Goal: Communication & Community: Participate in discussion

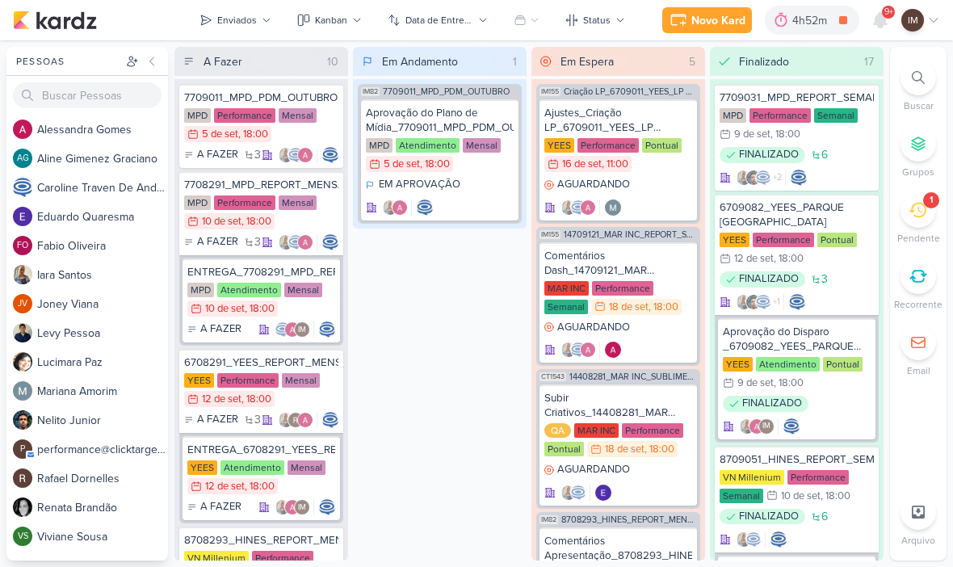
click at [884, 20] on icon at bounding box center [880, 20] width 13 height 15
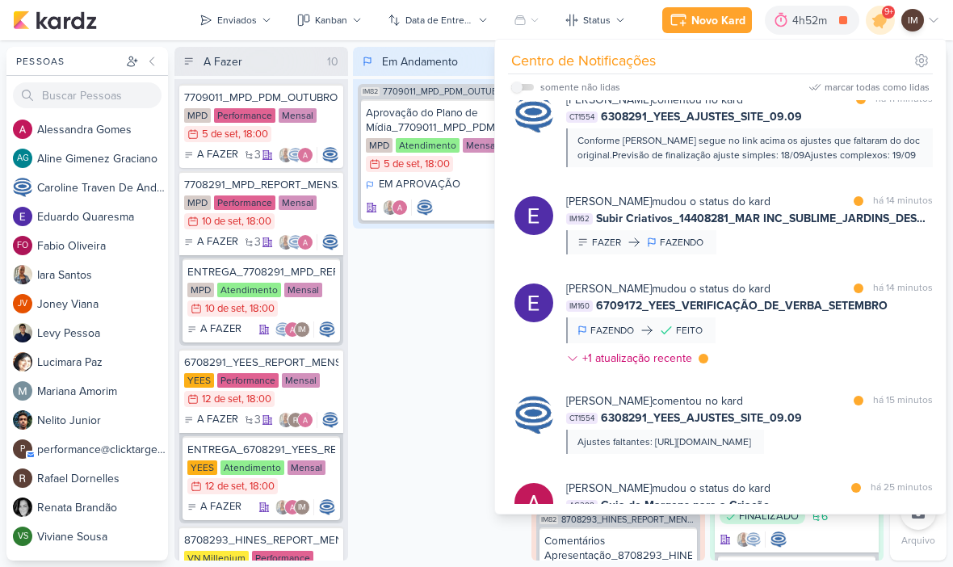
scroll to position [431, 0]
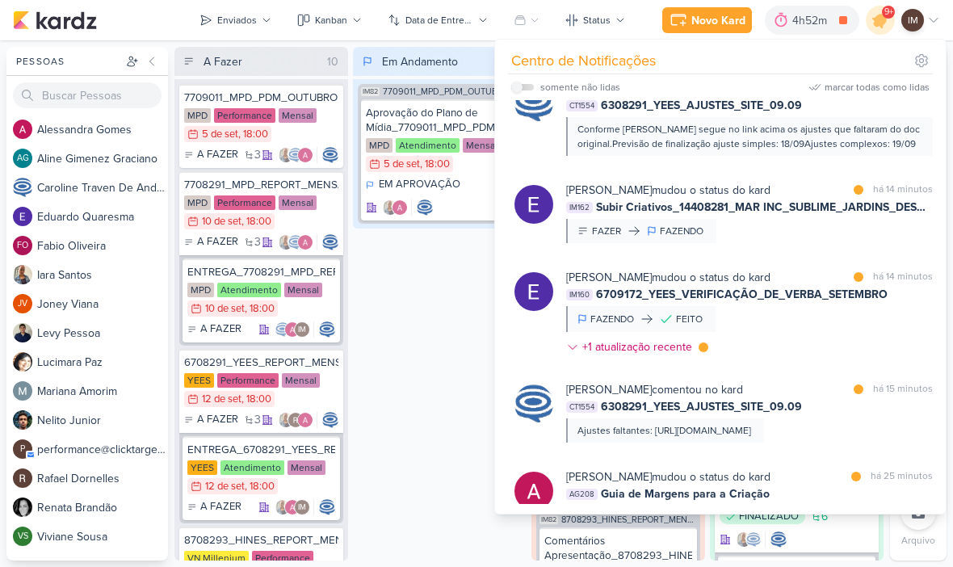
click at [770, 242] on div "[PERSON_NAME] mudou o status do kard marcar como lida há 14 minutos IM162 Subir…" at bounding box center [749, 212] width 367 height 61
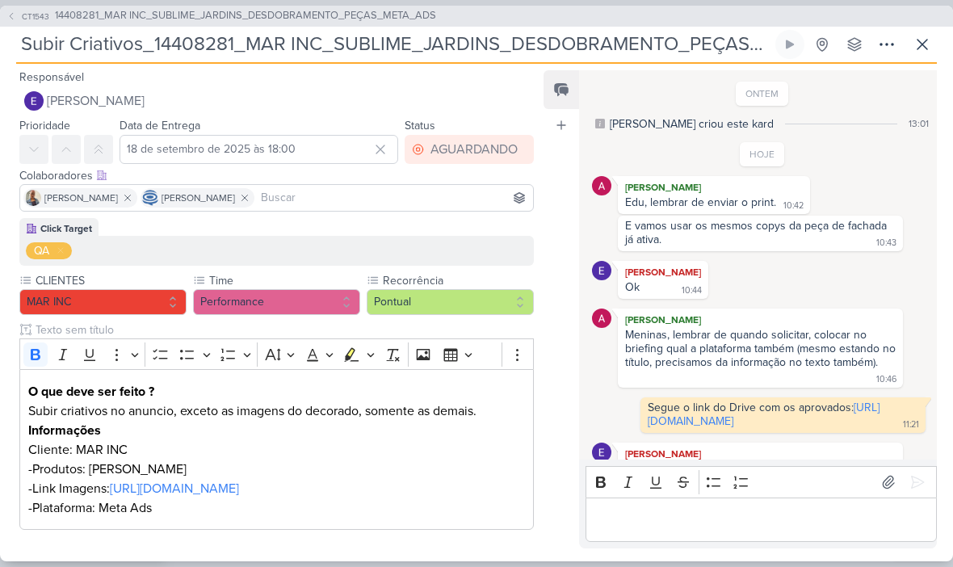
scroll to position [91, 0]
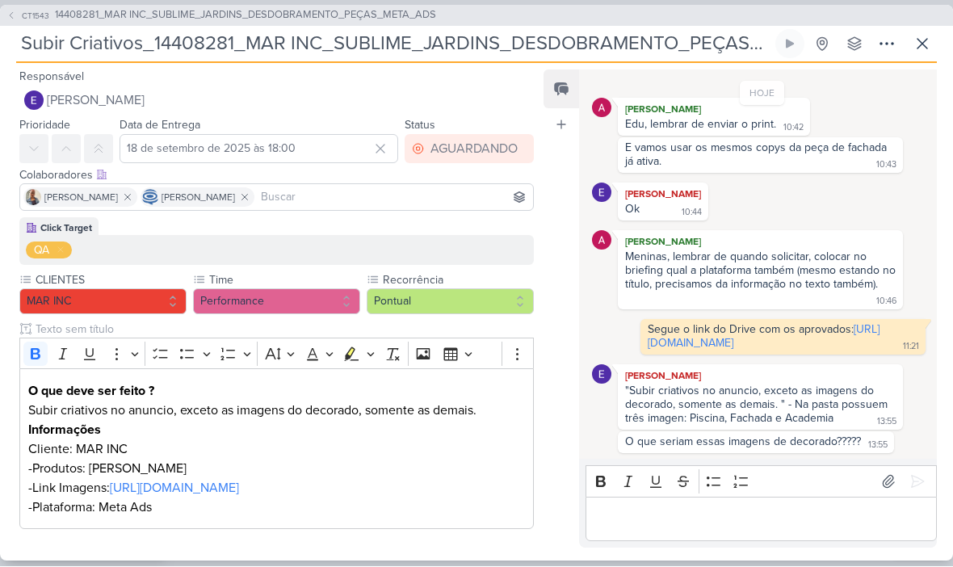
click at [880, 47] on icon at bounding box center [886, 44] width 19 height 19
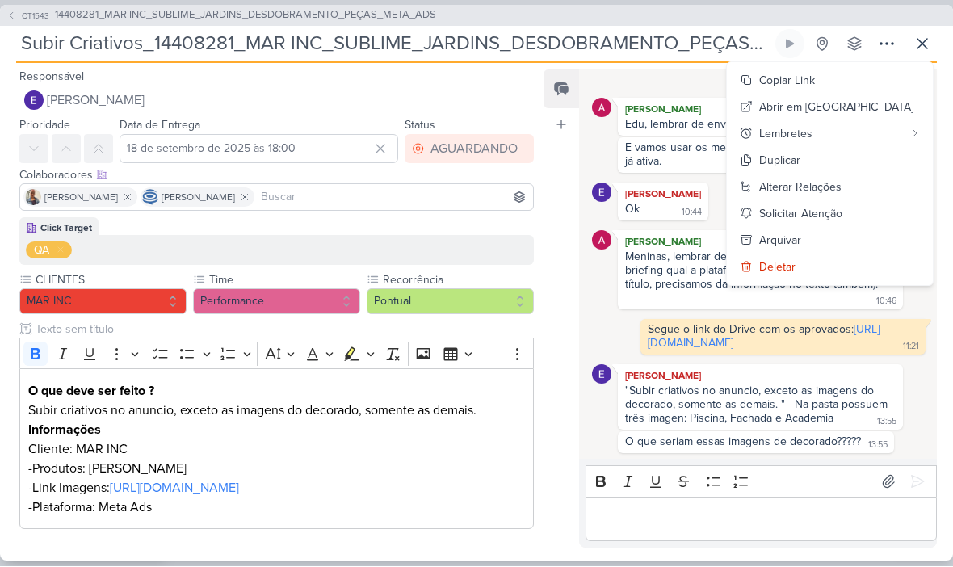
click at [815, 77] on div "Copiar Link" at bounding box center [787, 81] width 56 height 17
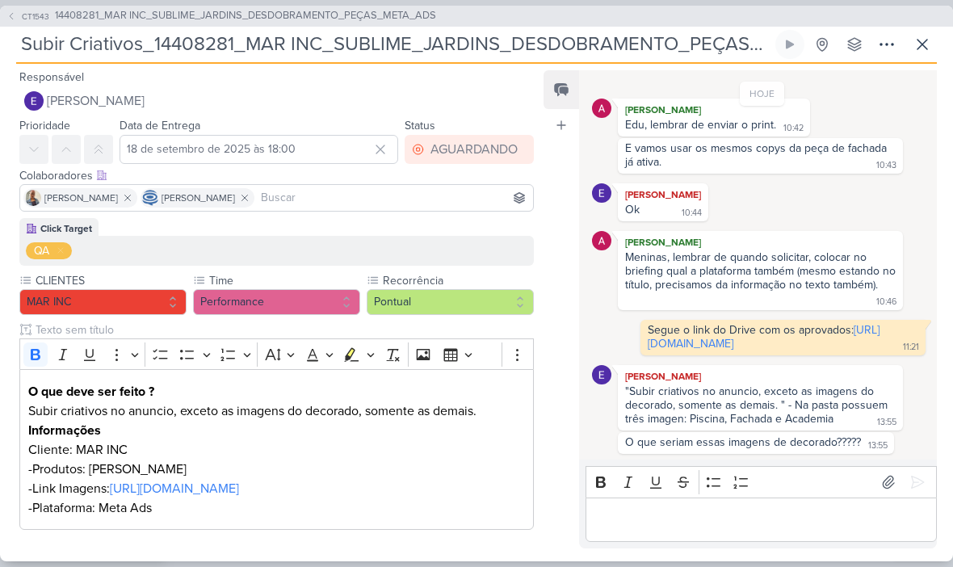
click at [711, 533] on div "Editor editing area: main" at bounding box center [761, 520] width 351 height 44
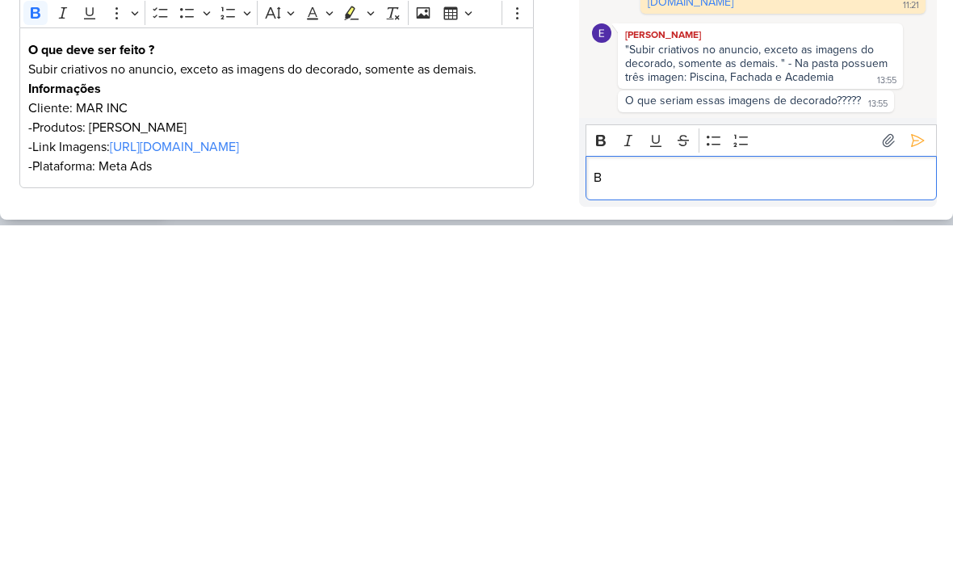
scroll to position [1, 0]
click at [196, 401] on p "Subir criativos no anuncio, exceto as imagens do decorado, somente as demais." at bounding box center [276, 410] width 497 height 19
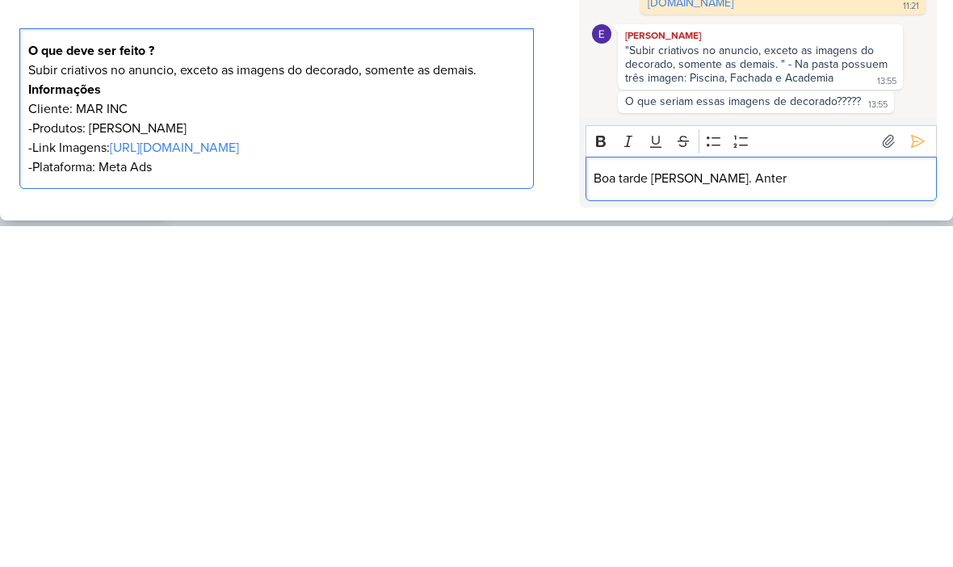
click at [195, 401] on p "Subir criativos no anuncio, exceto as imagens do decorado, somente as demais." at bounding box center [276, 410] width 497 height 19
click at [198, 401] on p "Subir criativos no anuncio, exceto as imagens do decorado, somente as demais." at bounding box center [276, 410] width 497 height 19
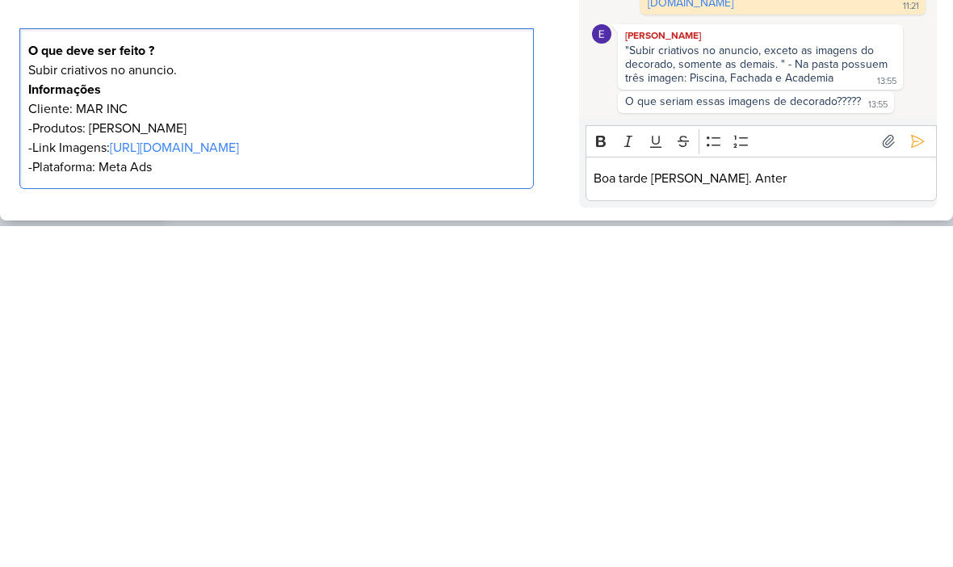
click at [768, 510] on p "Boa tarde [PERSON_NAME]. Anter" at bounding box center [761, 519] width 334 height 19
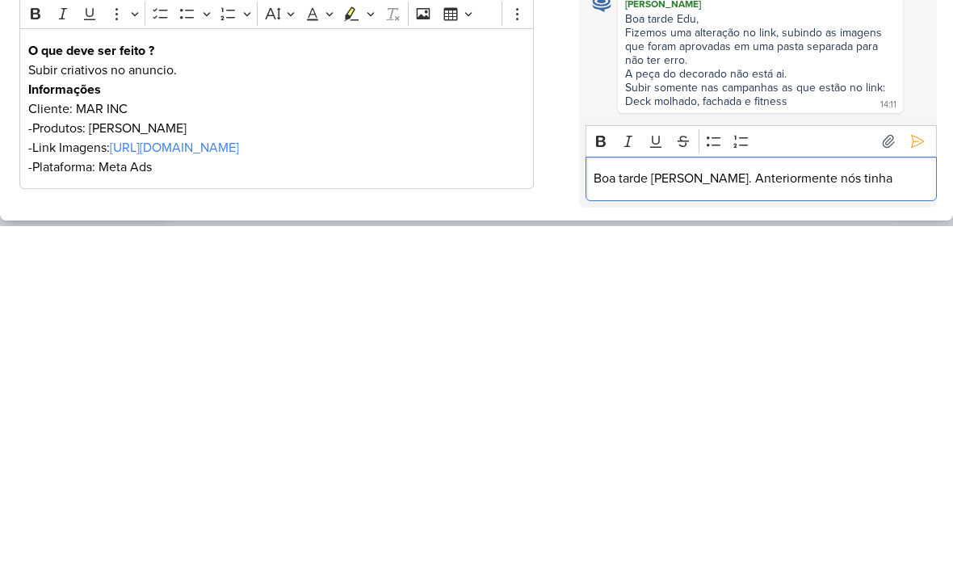
scroll to position [221, 0]
click at [730, 510] on p "Boa tarde [PERSON_NAME]. Anteriormente nós tinhamos" at bounding box center [761, 519] width 334 height 19
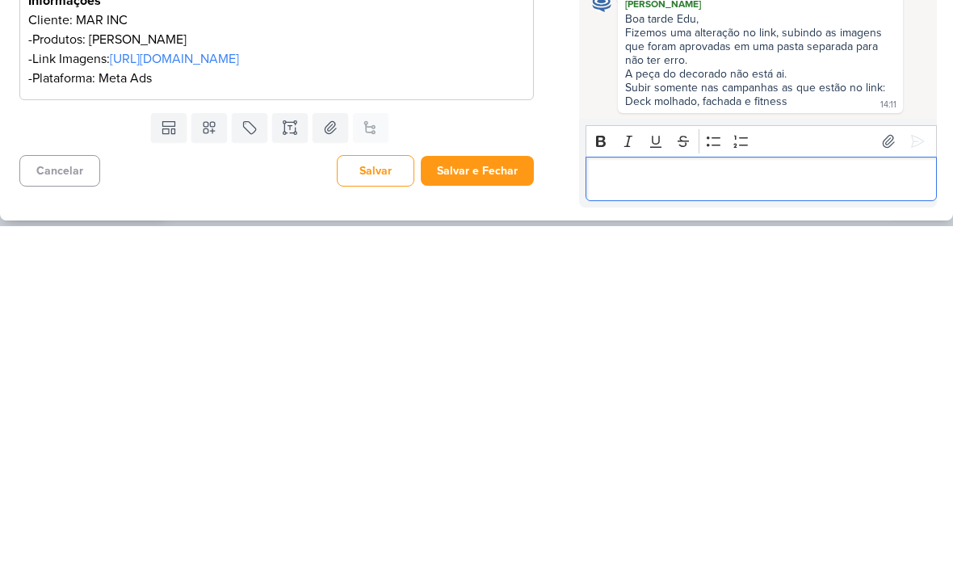
click at [508, 497] on button "Salvar e Fechar" at bounding box center [477, 512] width 113 height 30
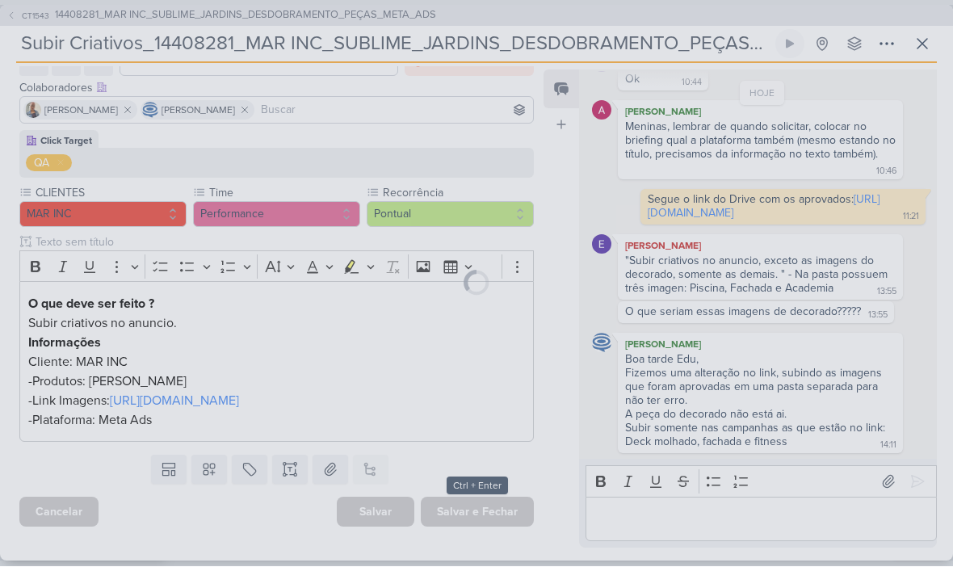
scroll to position [107, 0]
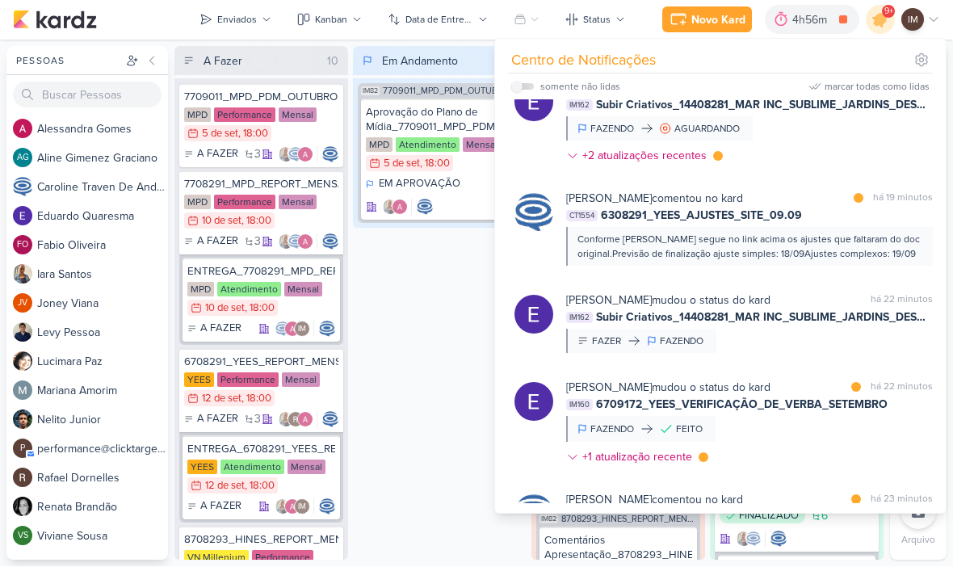
click at [426, 422] on div "Em Andamento 1 IM82 7709011_MPD_PDM_OUTUBRO Aprovação do Plano de Mídia_7709011…" at bounding box center [440, 304] width 174 height 514
